Goal: Task Accomplishment & Management: Manage account settings

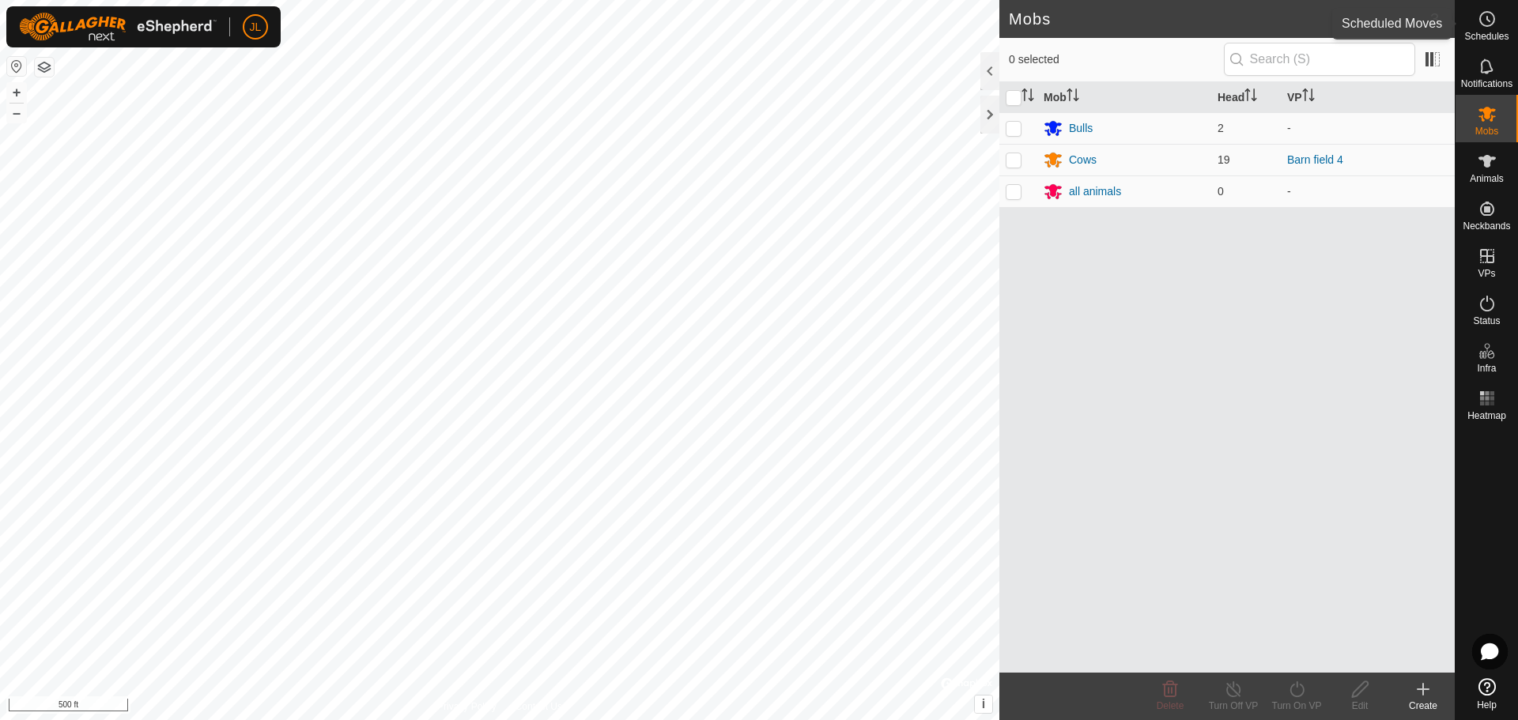
click at [1480, 25] on icon at bounding box center [1486, 18] width 19 height 19
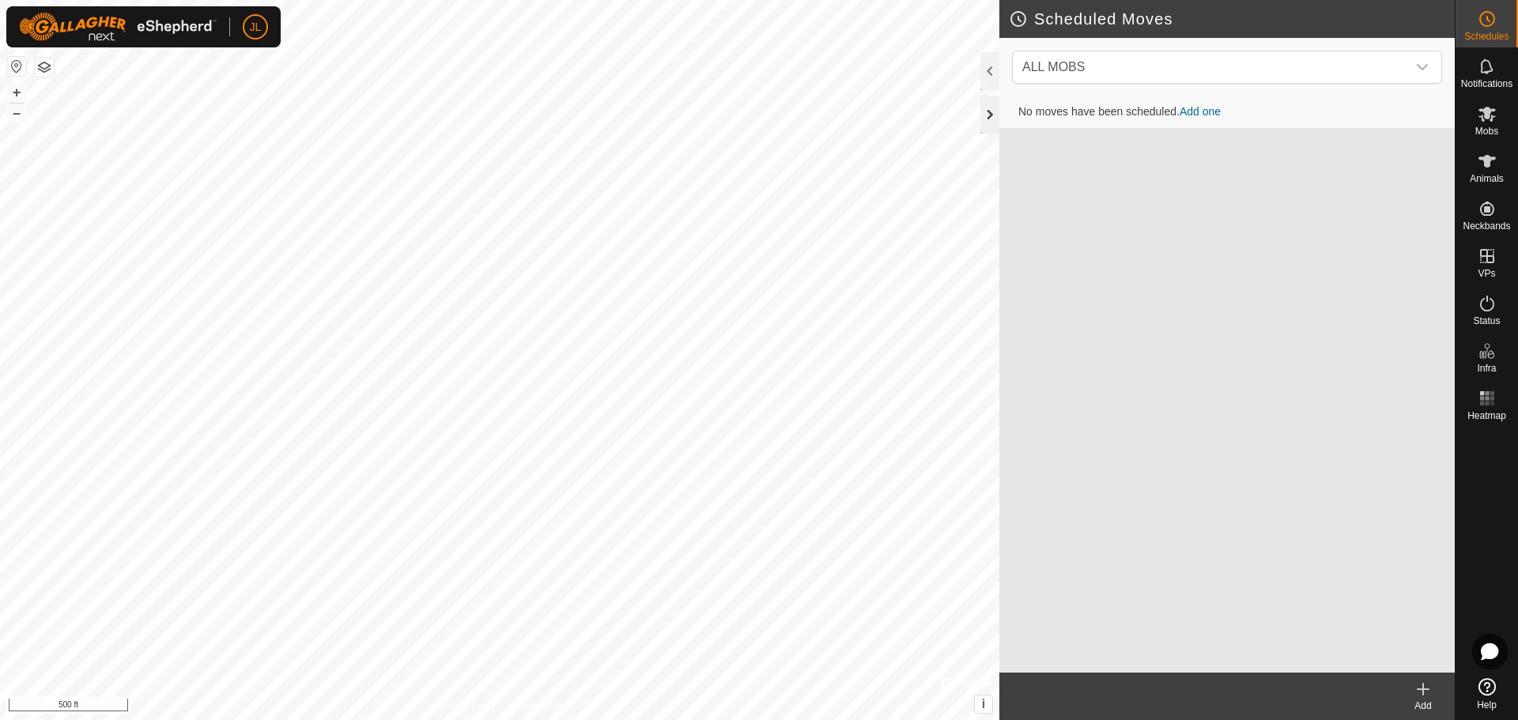
click at [995, 113] on div at bounding box center [989, 115] width 19 height 38
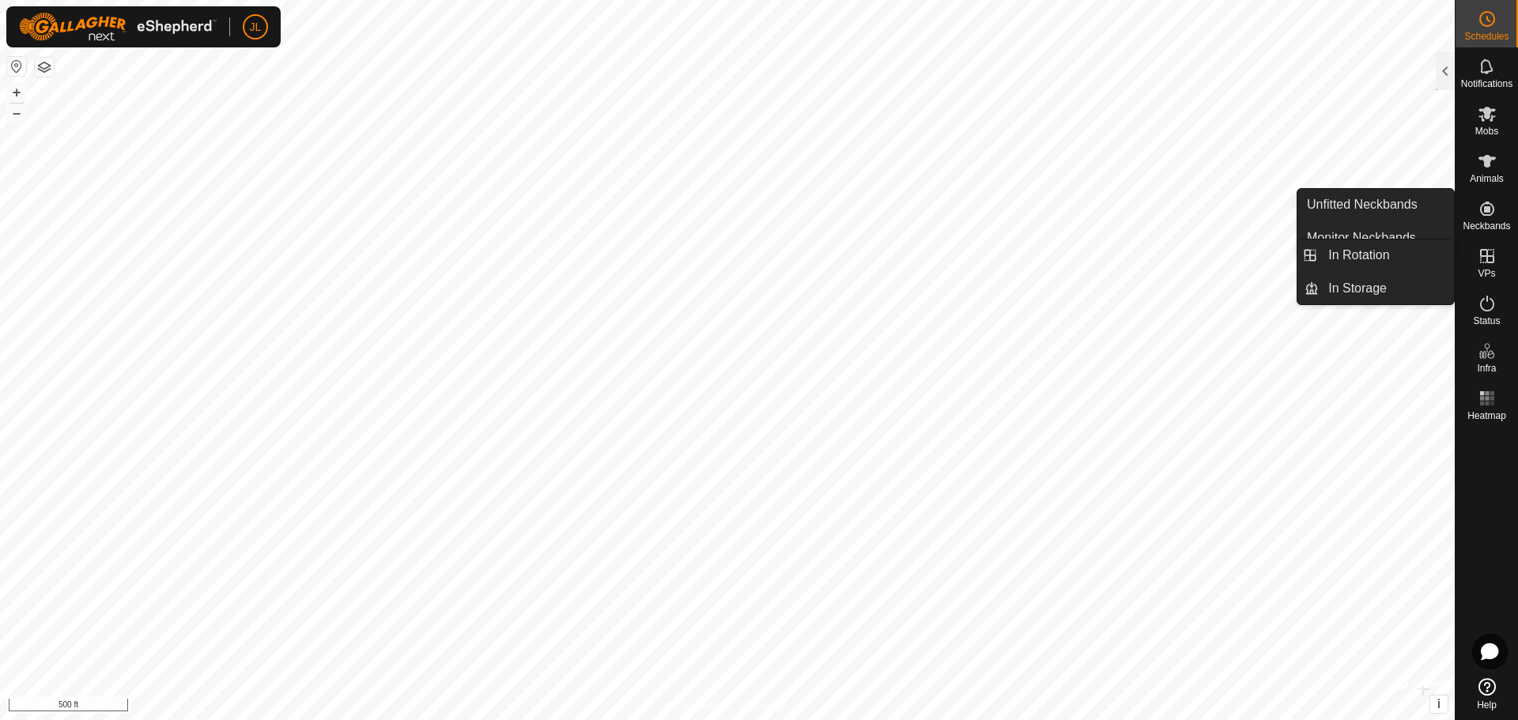
click at [1488, 257] on icon at bounding box center [1487, 256] width 14 height 14
click at [1488, 263] on icon at bounding box center [1487, 256] width 14 height 14
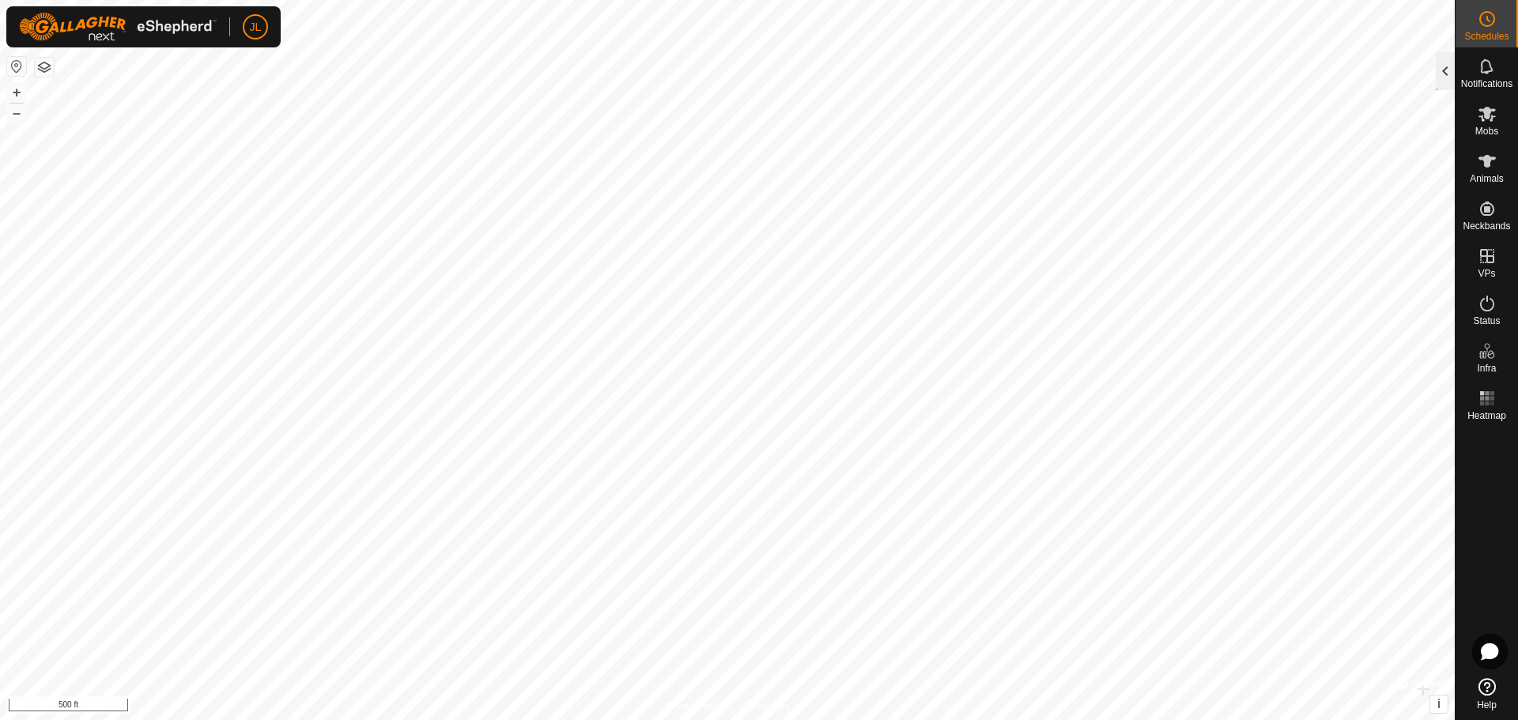
click at [1442, 60] on div at bounding box center [1444, 71] width 19 height 38
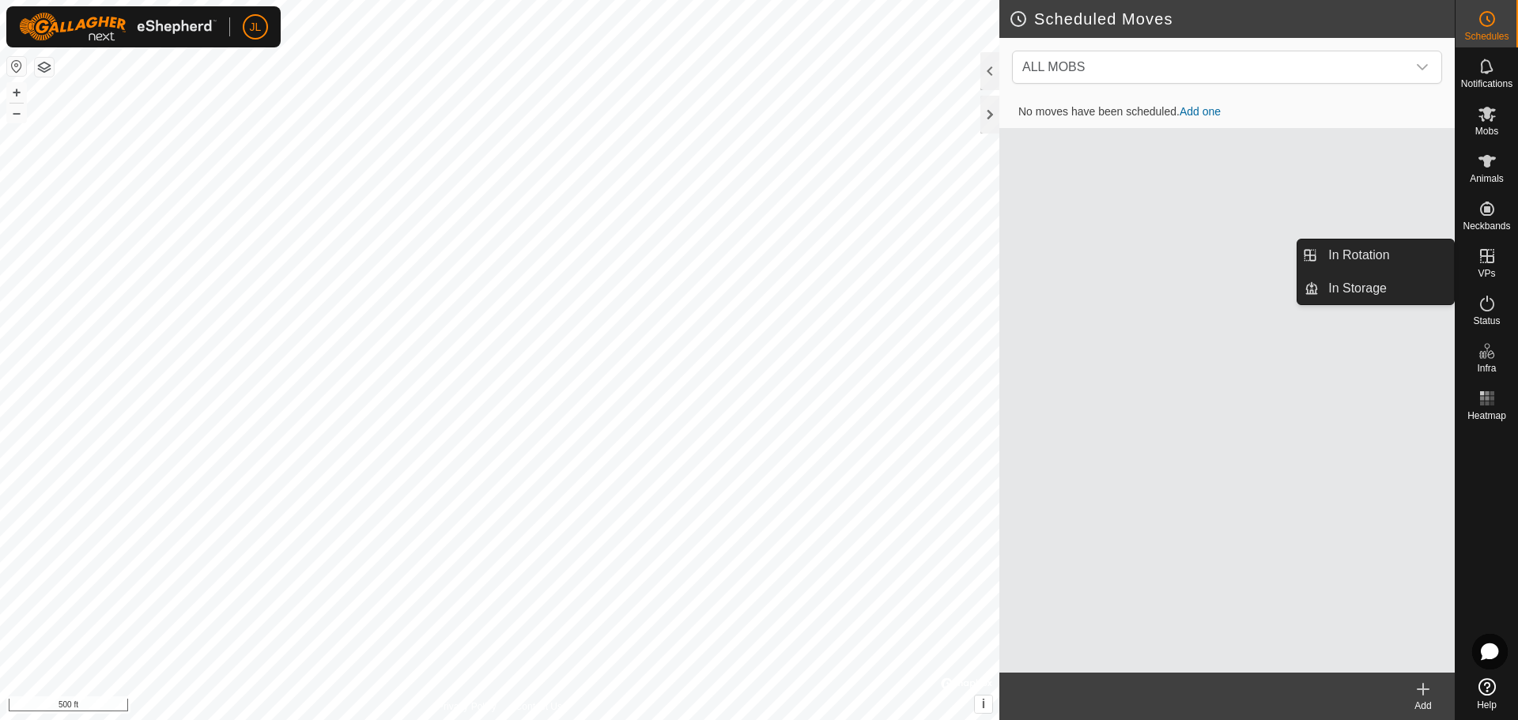
click at [1489, 262] on icon at bounding box center [1487, 256] width 14 height 14
click at [1373, 252] on link "In Rotation" at bounding box center [1385, 255] width 135 height 32
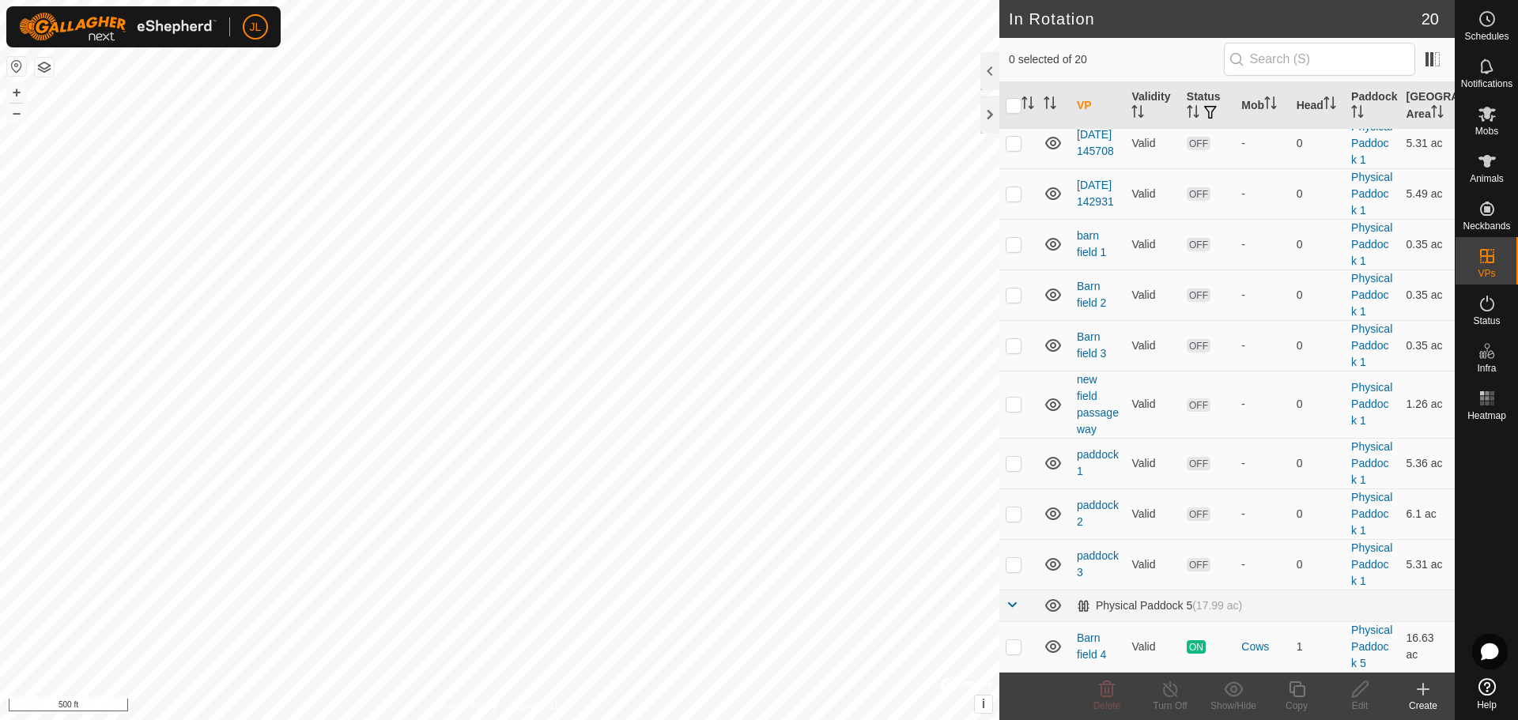
scroll to position [1011, 0]
click at [1020, 640] on p-checkbox at bounding box center [1013, 646] width 16 height 13
checkbox input "true"
click at [1171, 688] on icon at bounding box center [1170, 689] width 20 height 19
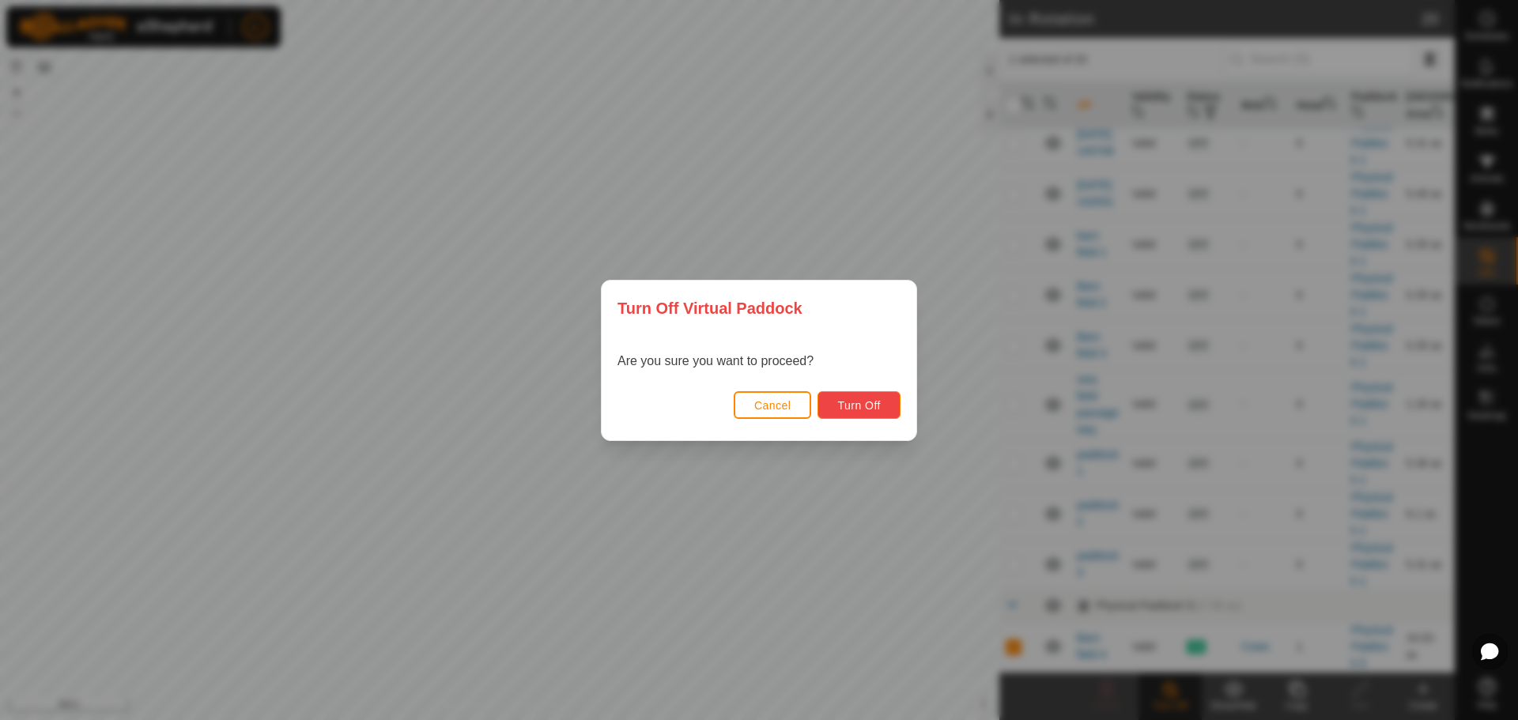
click at [862, 407] on span "Turn Off" at bounding box center [858, 405] width 43 height 13
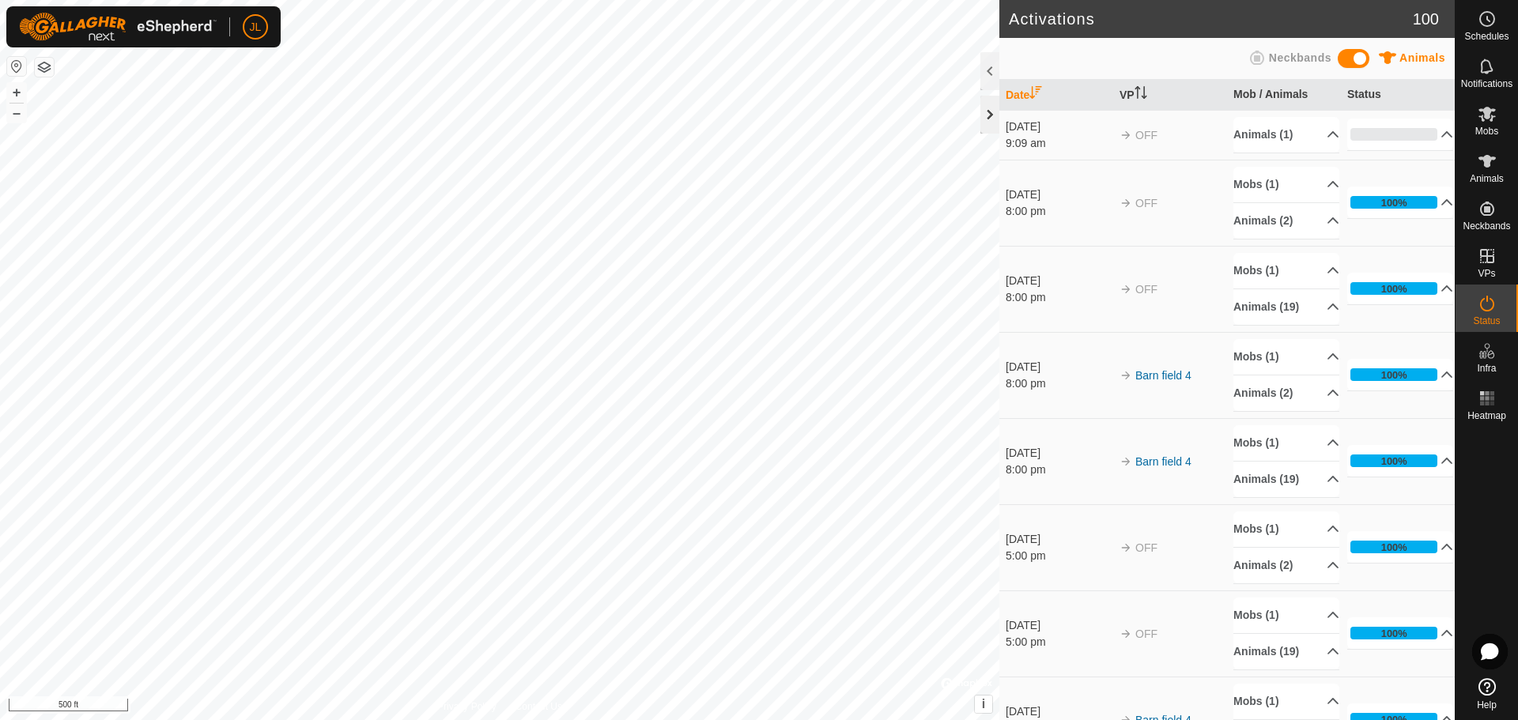
click at [990, 113] on div at bounding box center [989, 115] width 19 height 38
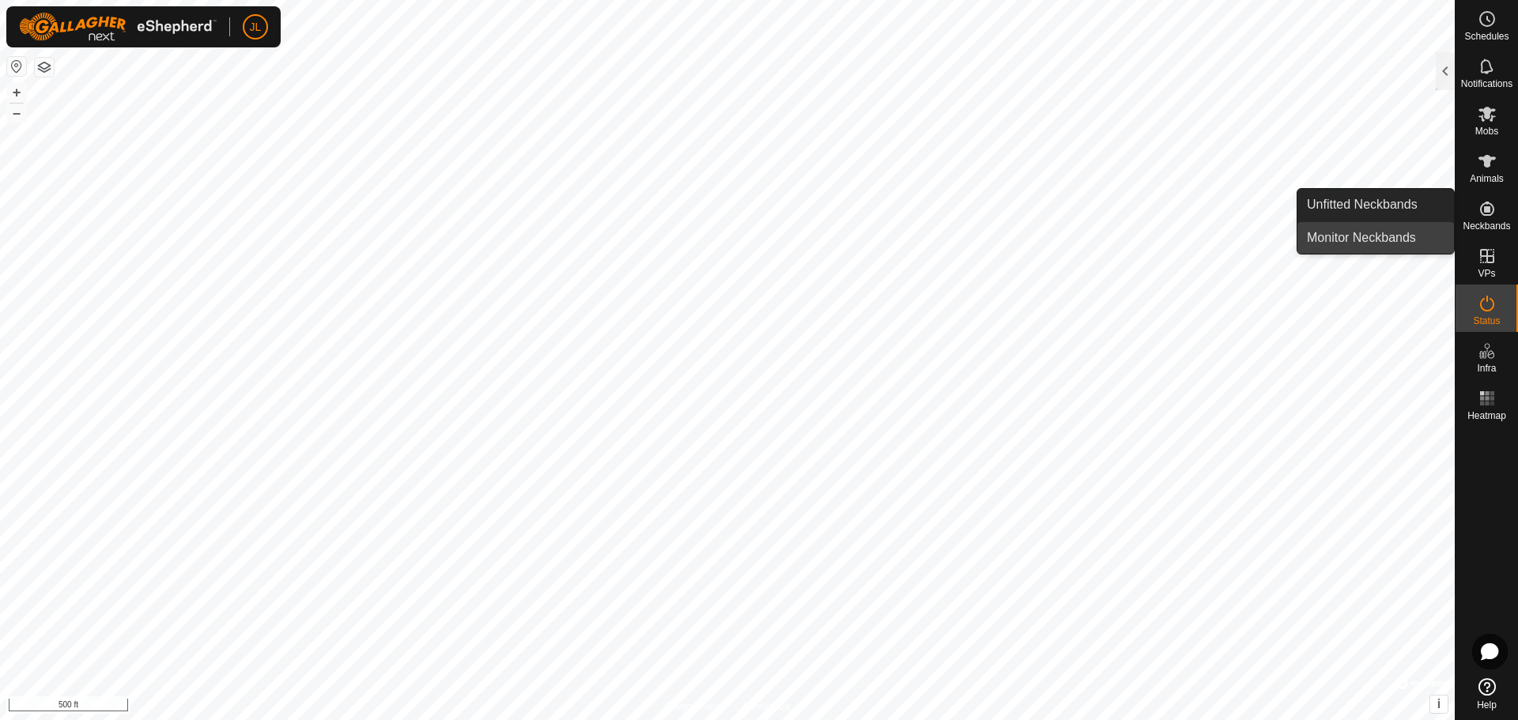
click at [1379, 236] on link "Monitor Neckbands" at bounding box center [1375, 238] width 157 height 32
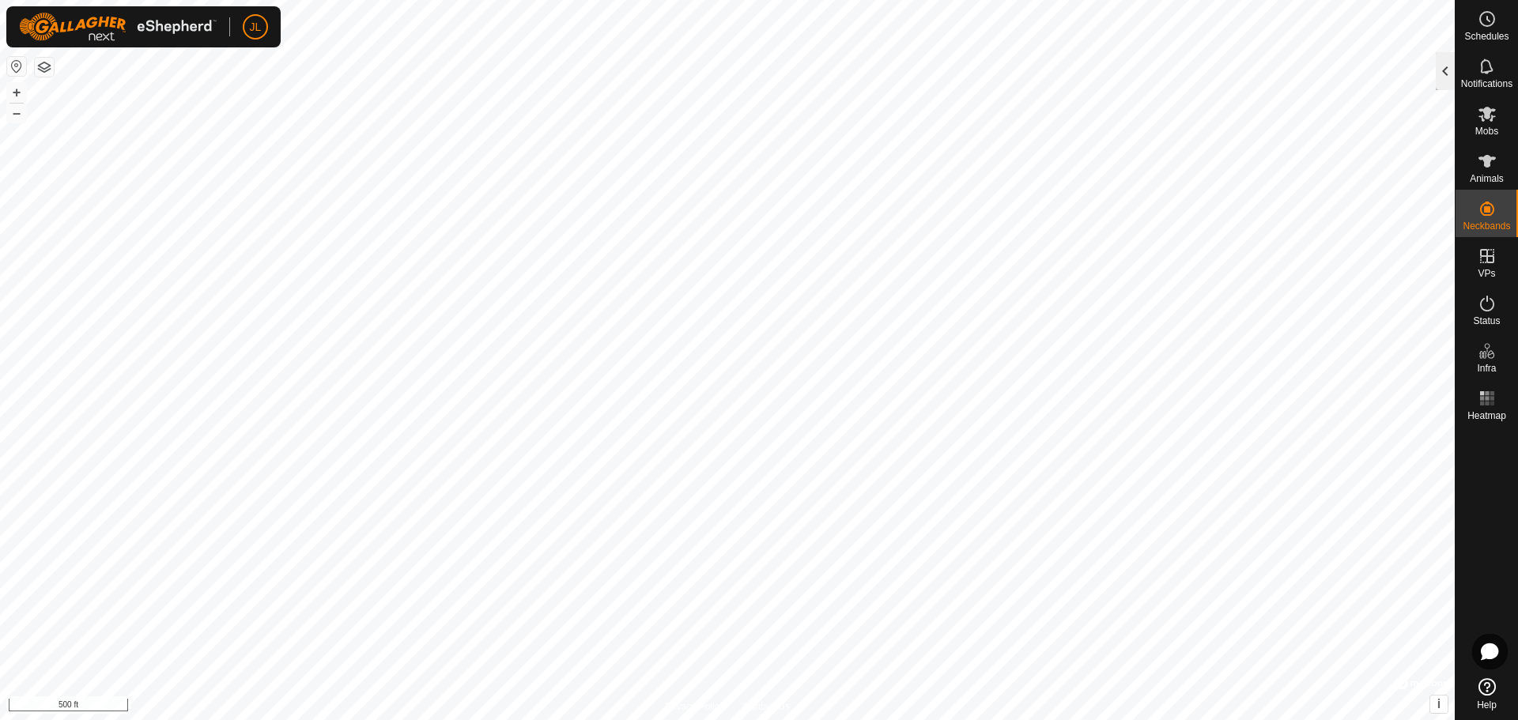
click at [1445, 76] on div at bounding box center [1444, 71] width 19 height 38
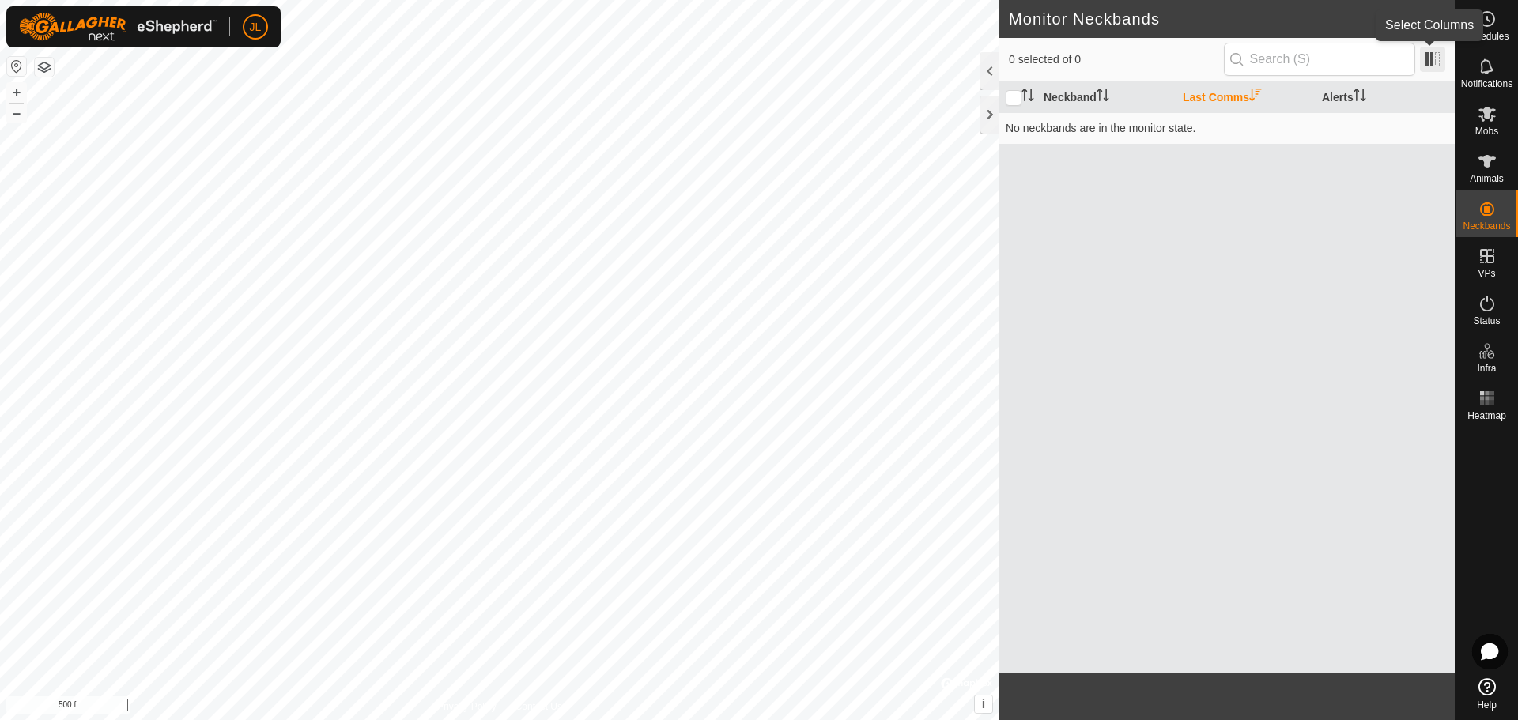
click at [1431, 57] on span at bounding box center [1432, 59] width 25 height 25
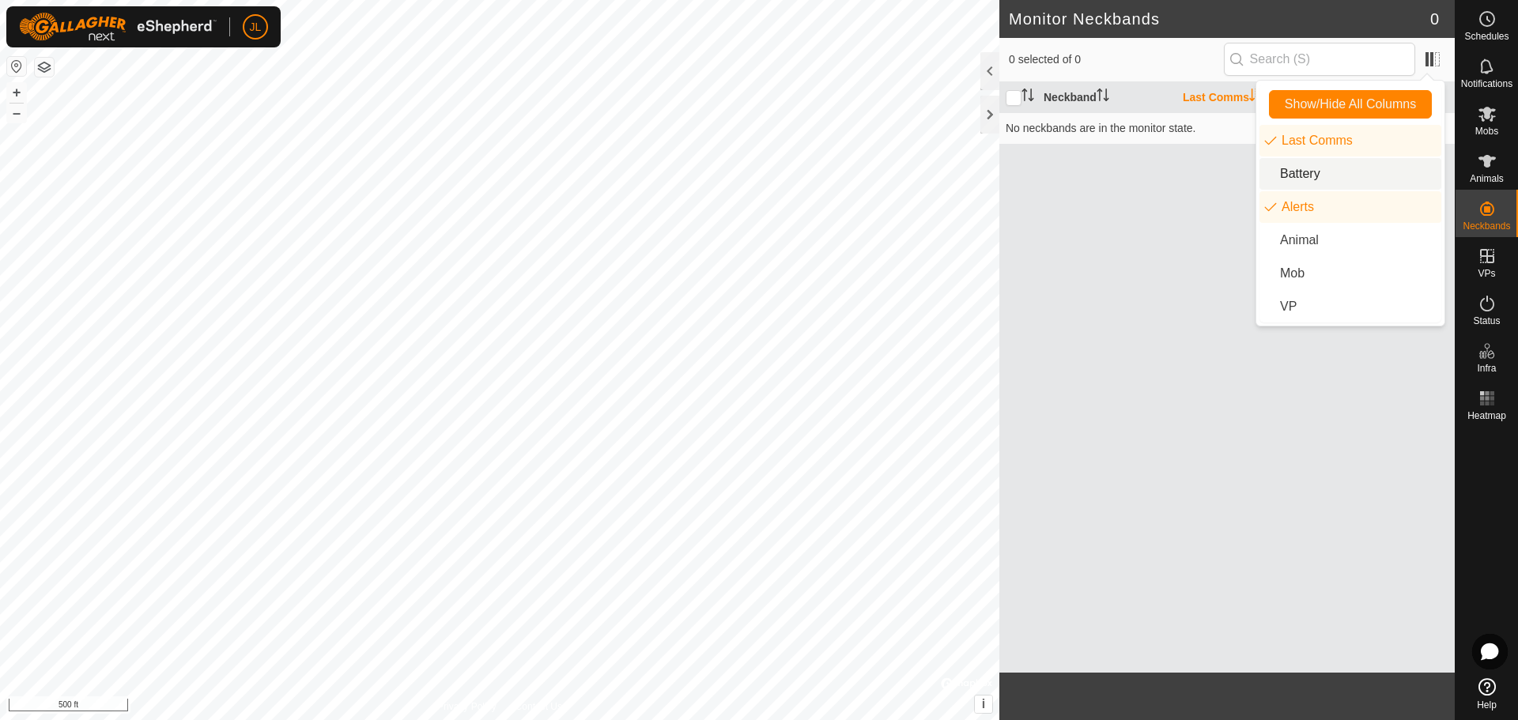
click at [1335, 175] on li "Battery" at bounding box center [1350, 174] width 182 height 32
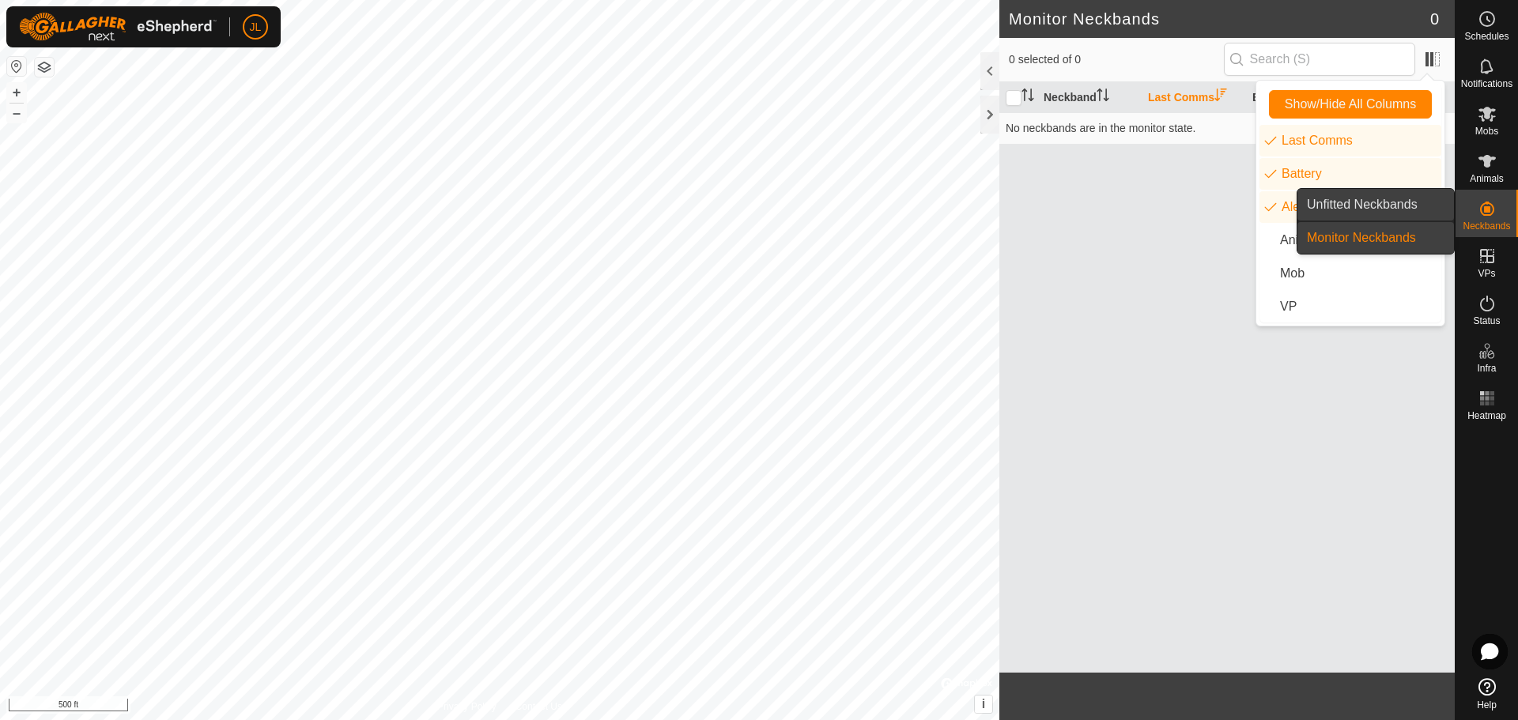
click at [1394, 201] on link "Unfitted Neckbands" at bounding box center [1375, 205] width 157 height 32
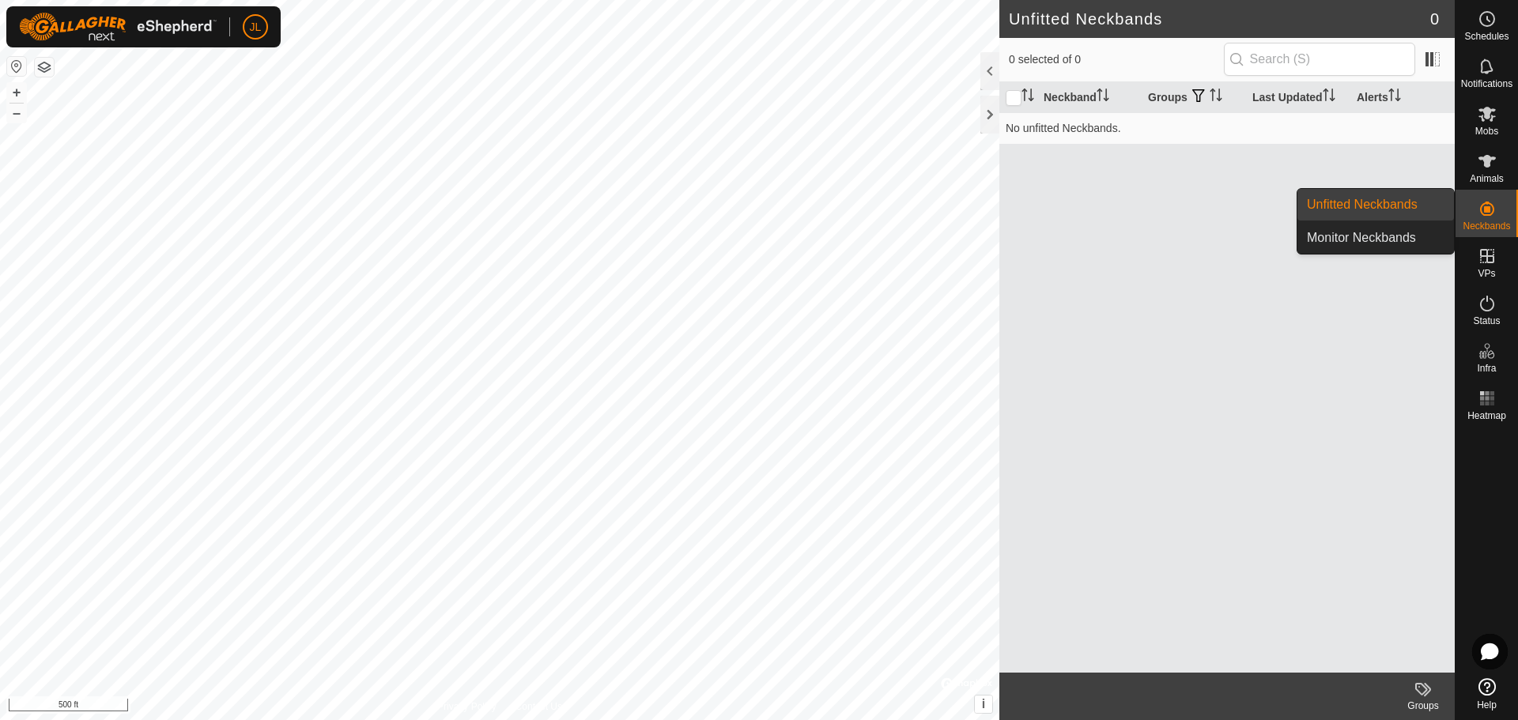
click at [1405, 240] on link "Monitor Neckbands" at bounding box center [1375, 238] width 157 height 32
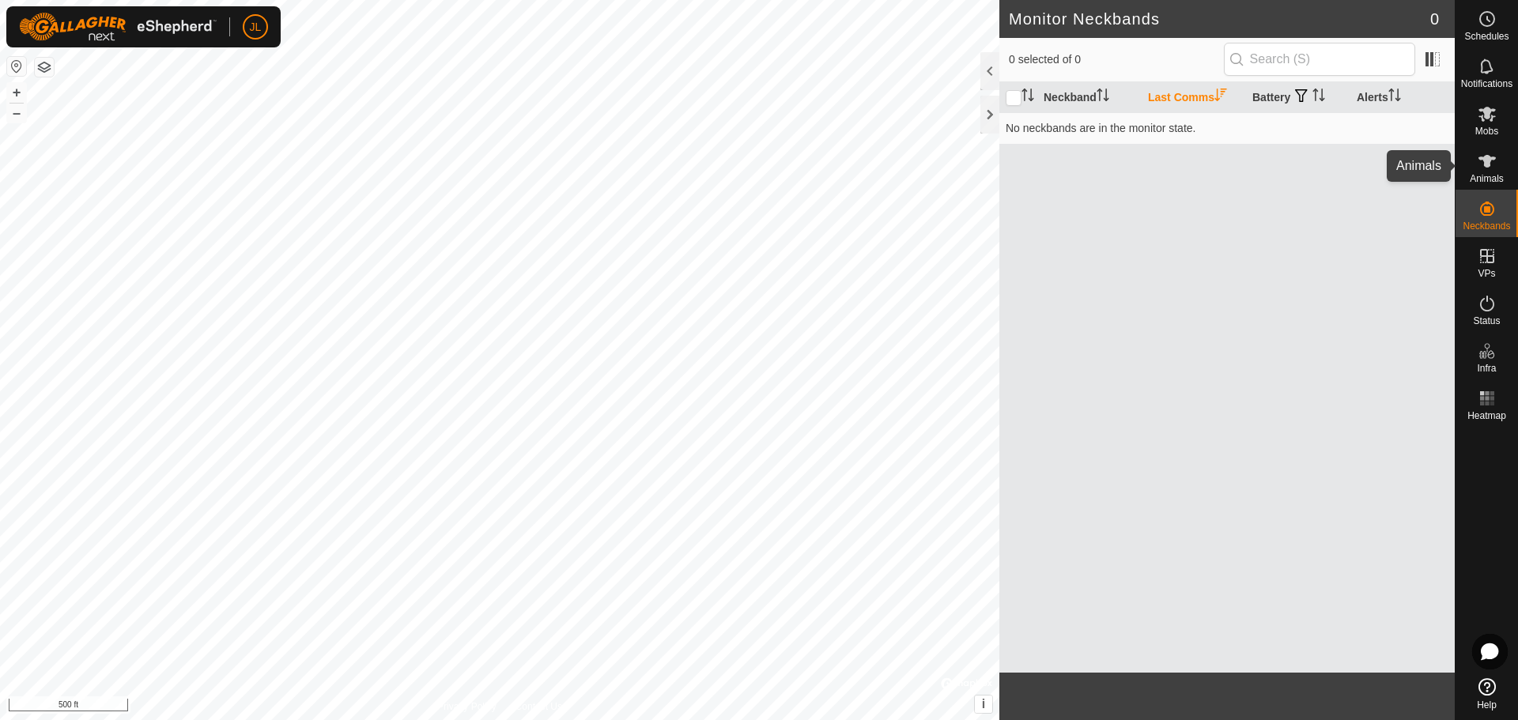
click at [1495, 166] on icon at bounding box center [1486, 161] width 19 height 19
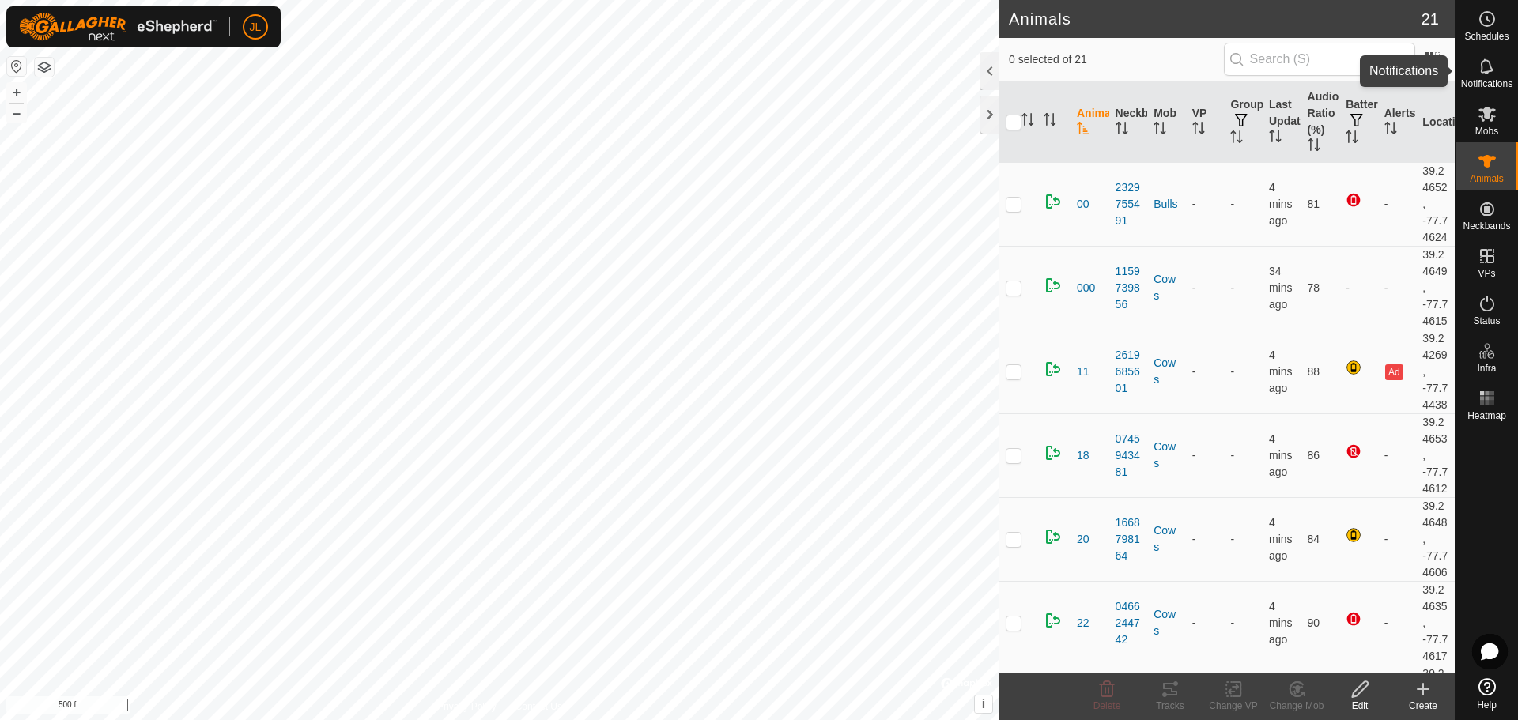
click at [1489, 67] on icon at bounding box center [1486, 66] width 19 height 19
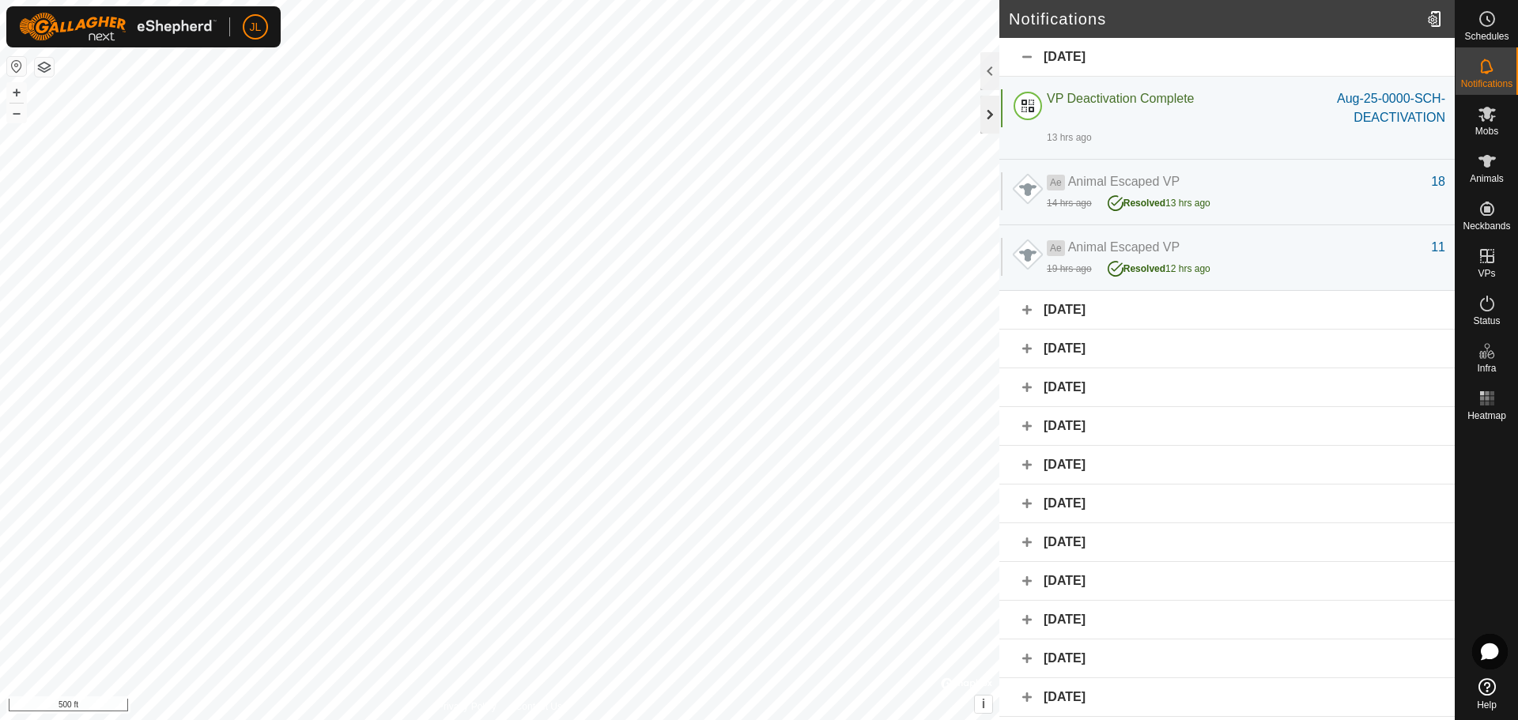
click at [986, 118] on div at bounding box center [989, 115] width 19 height 38
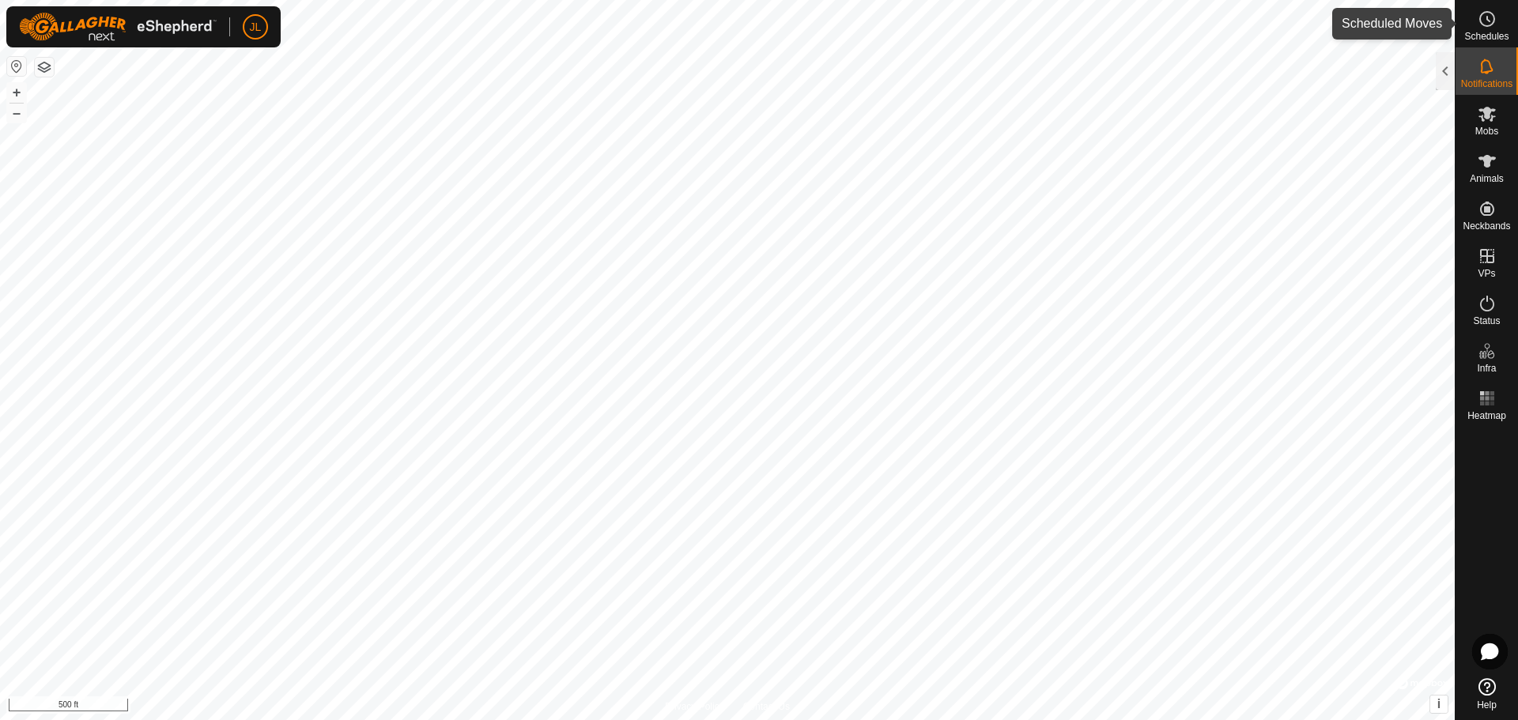
click at [1494, 19] on circle at bounding box center [1487, 19] width 14 height 14
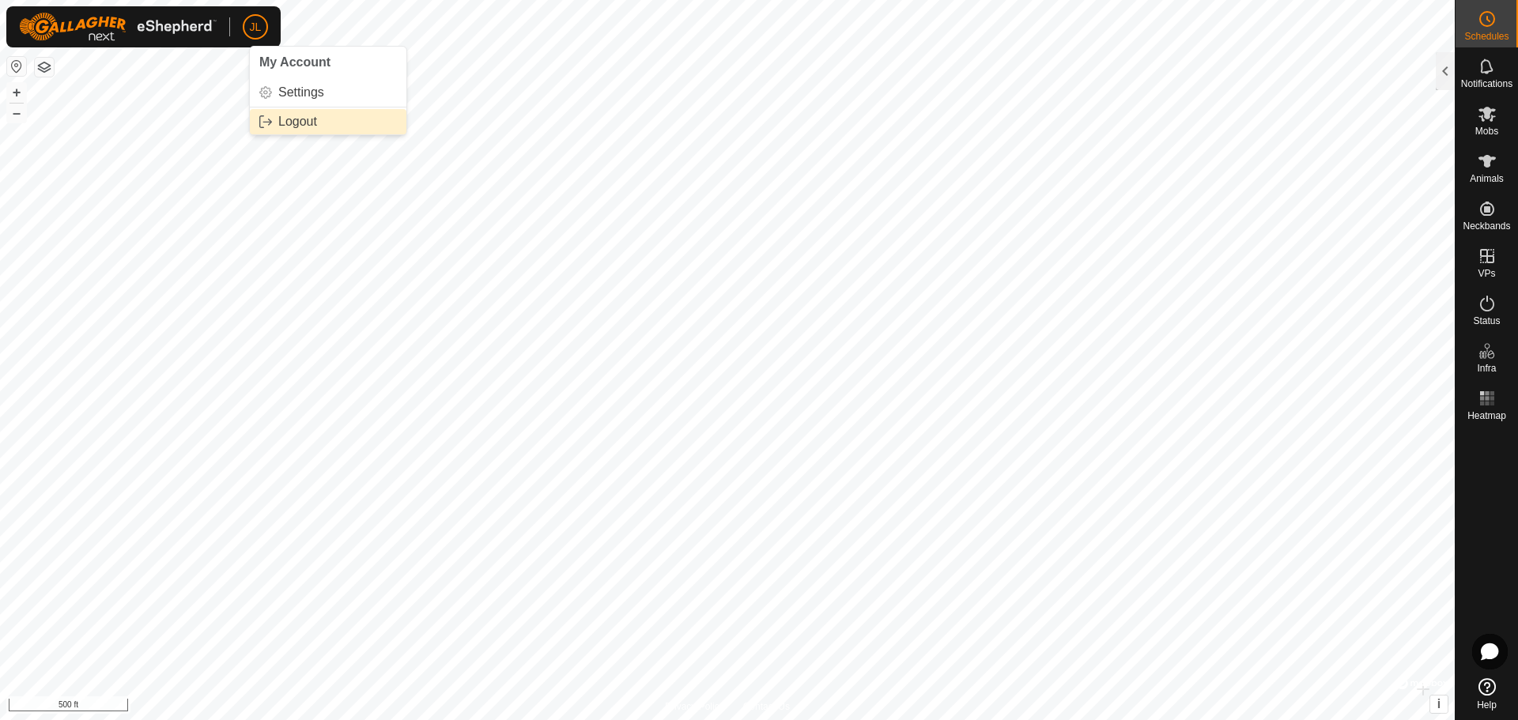
click at [304, 125] on link "Logout" at bounding box center [328, 121] width 157 height 25
